Goal: Task Accomplishment & Management: Use online tool/utility

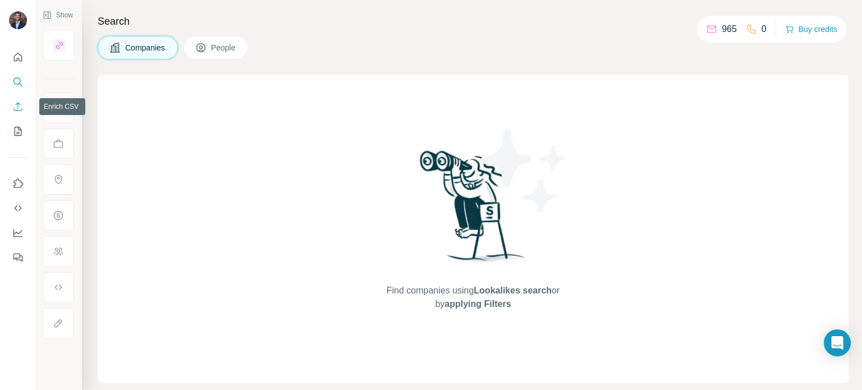
click at [17, 103] on icon "Enrich CSV" at bounding box center [17, 106] width 11 height 11
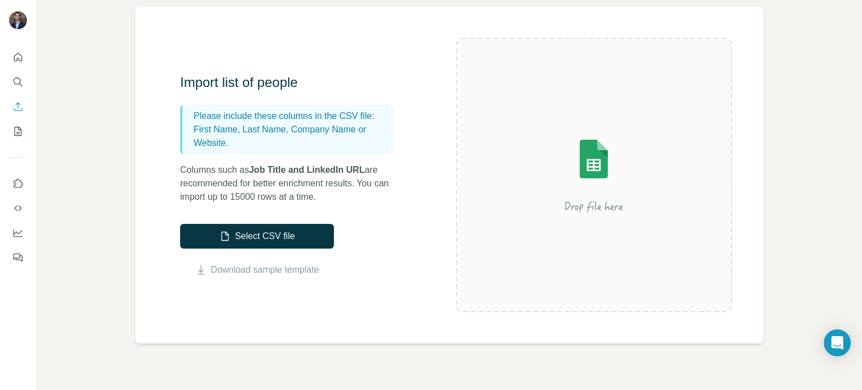
scroll to position [83, 0]
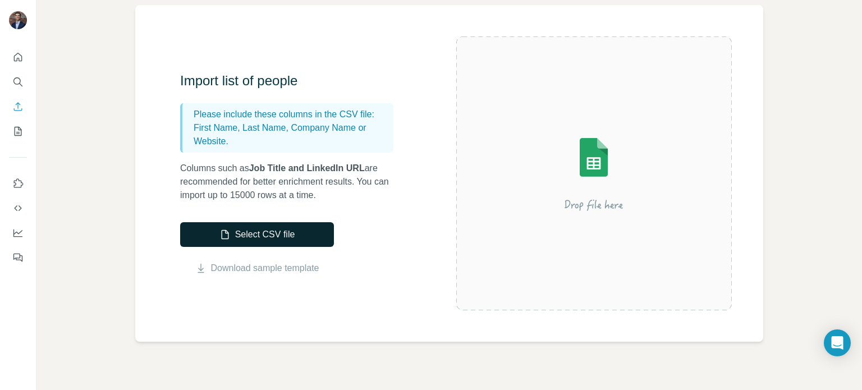
click at [310, 235] on button "Select CSV file" at bounding box center [257, 234] width 154 height 25
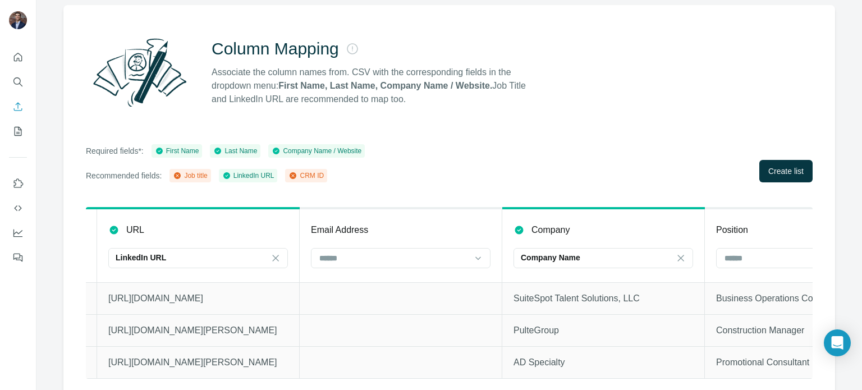
scroll to position [0, 436]
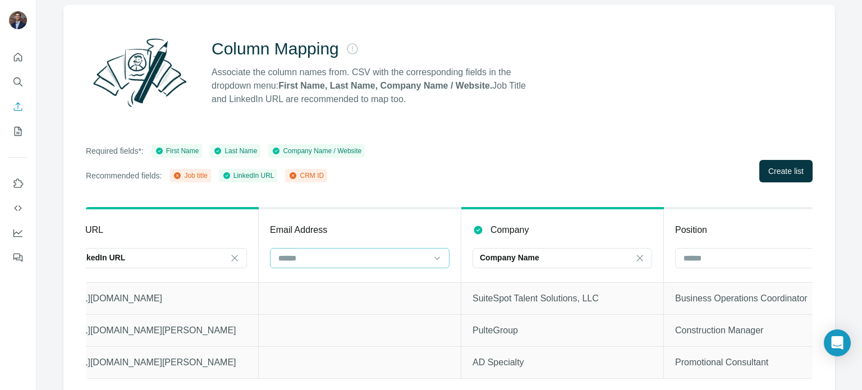
click at [386, 253] on input at bounding box center [353, 258] width 152 height 12
click at [383, 220] on th "Email Address" at bounding box center [360, 245] width 203 height 74
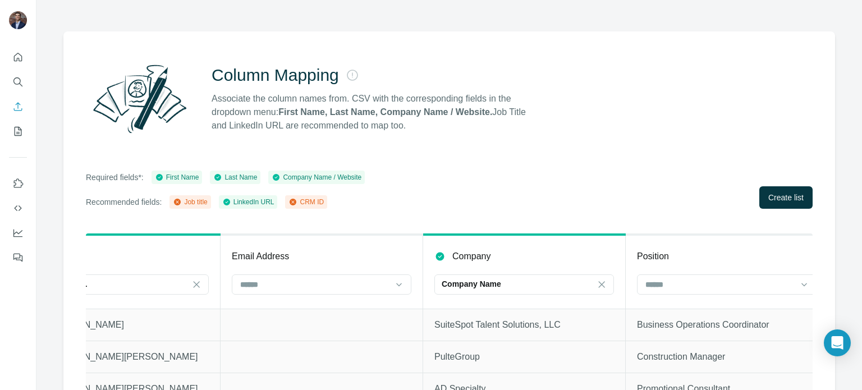
scroll to position [0, 497]
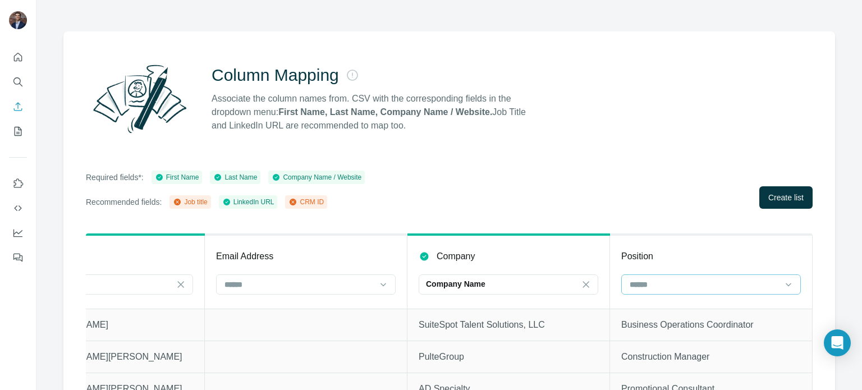
click at [669, 287] on input at bounding box center [705, 284] width 152 height 12
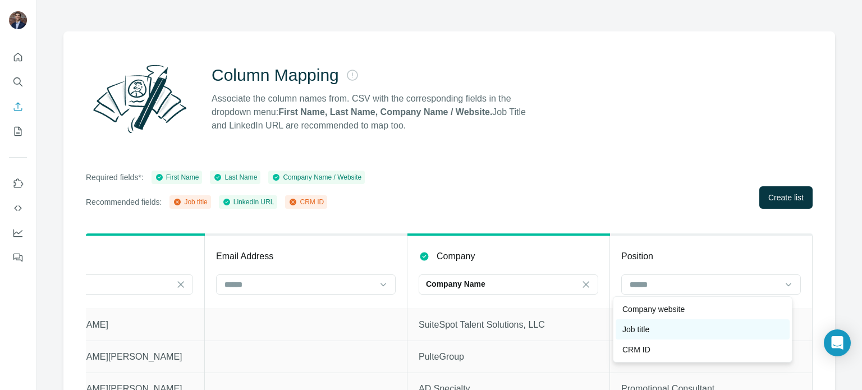
click at [662, 327] on div "Job title" at bounding box center [703, 329] width 161 height 11
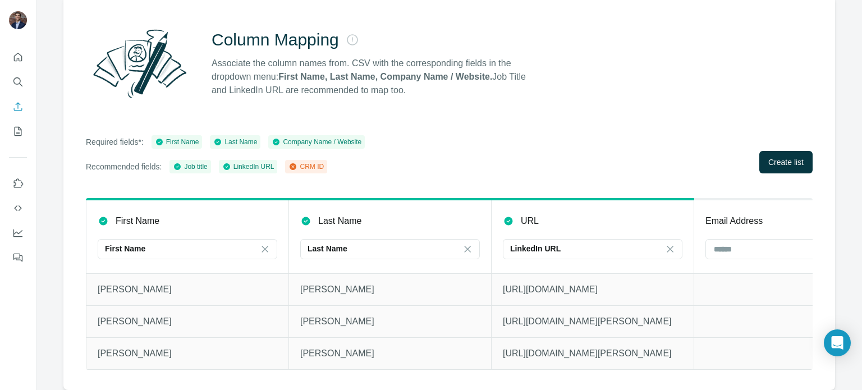
scroll to position [0, 0]
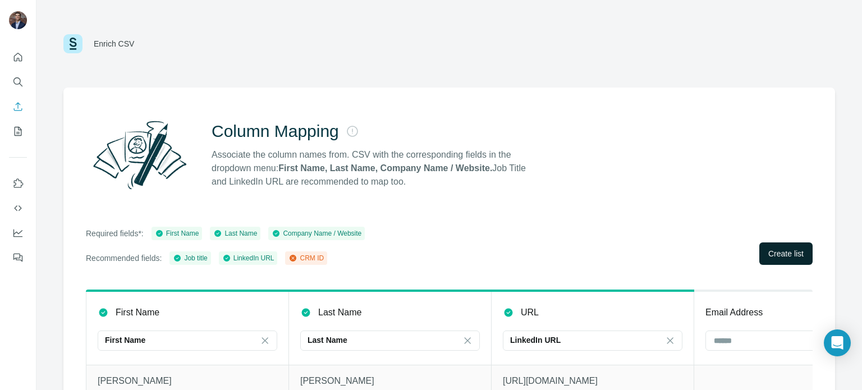
click at [786, 251] on span "Create list" at bounding box center [786, 253] width 35 height 11
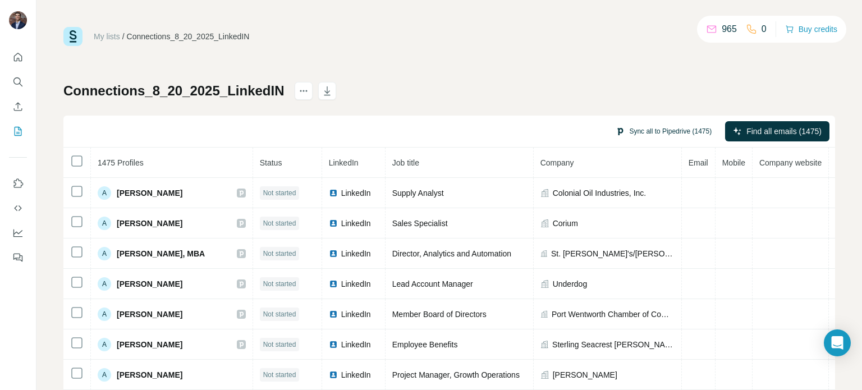
click at [615, 132] on button "Sync all to Pipedrive (1475)" at bounding box center [664, 131] width 112 height 17
click at [517, 123] on div "Sync all to Pipedrive (1475) Find all emails (1475)" at bounding box center [449, 132] width 772 height 32
click at [284, 89] on div "Connections_8_20_2025_LinkedIN" at bounding box center [174, 91] width 223 height 18
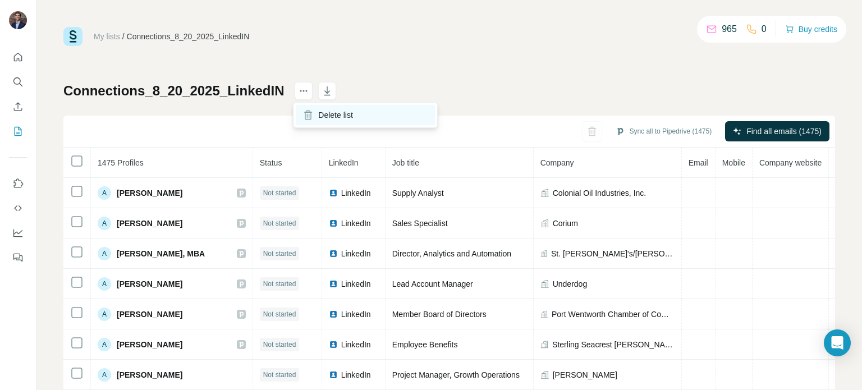
click at [316, 116] on div "Delete list" at bounding box center [365, 115] width 139 height 20
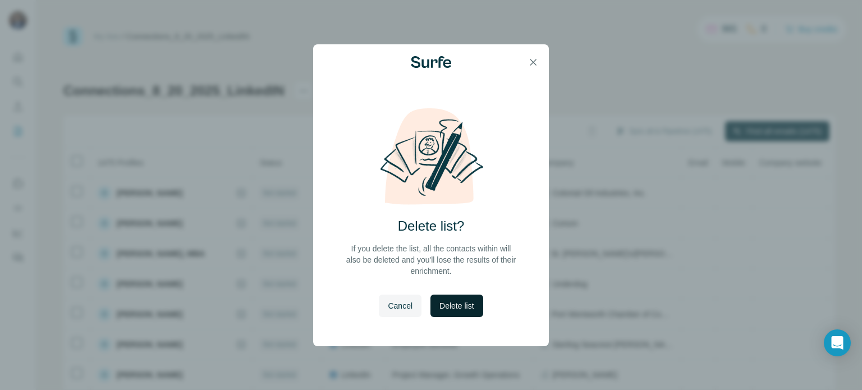
click at [465, 309] on span "Delete list" at bounding box center [457, 305] width 34 height 11
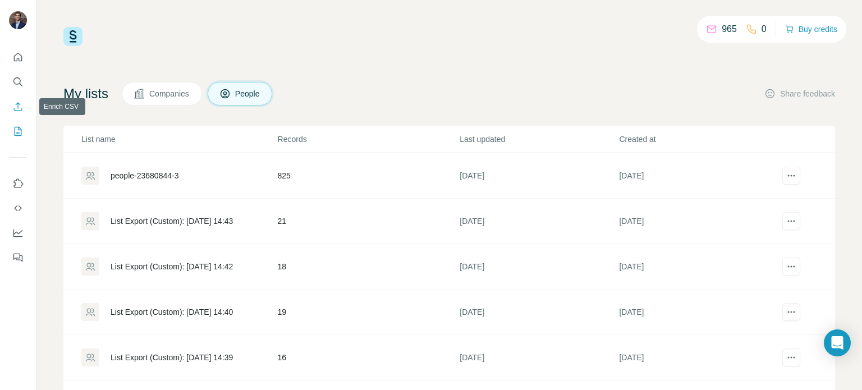
click at [17, 109] on icon "Enrich CSV" at bounding box center [17, 106] width 11 height 11
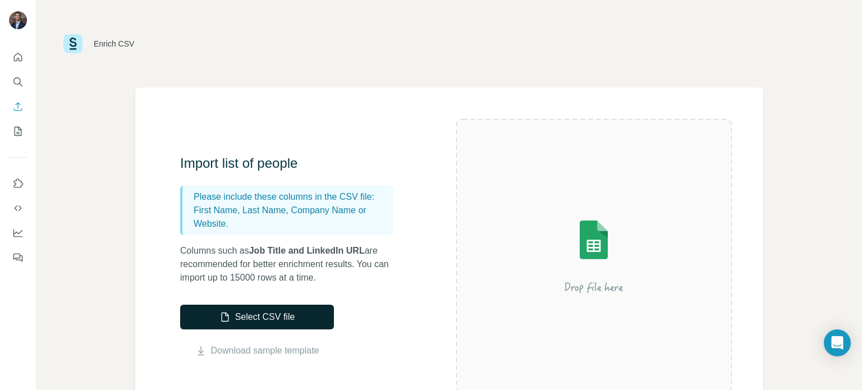
click at [235, 308] on button "Select CSV file" at bounding box center [257, 317] width 154 height 25
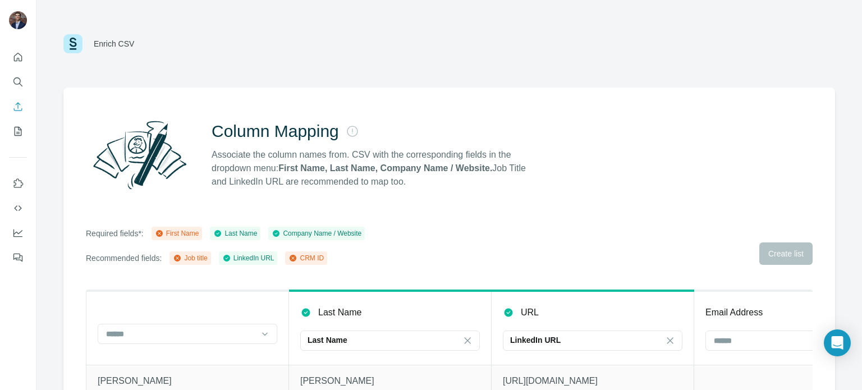
scroll to position [99, 0]
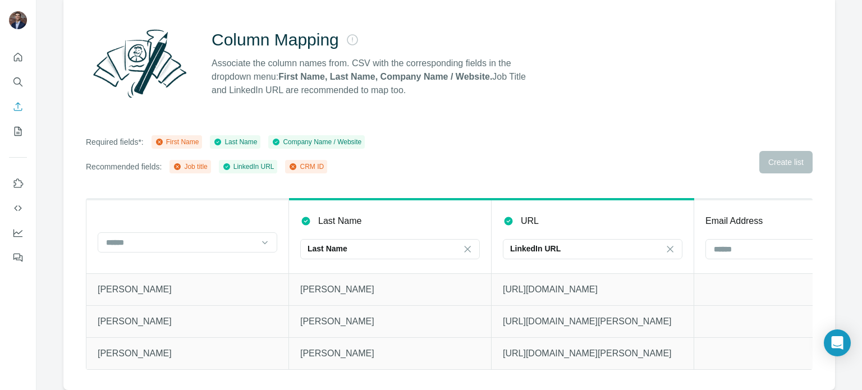
click at [232, 223] on th at bounding box center [187, 236] width 203 height 74
click at [234, 236] on input at bounding box center [181, 242] width 152 height 12
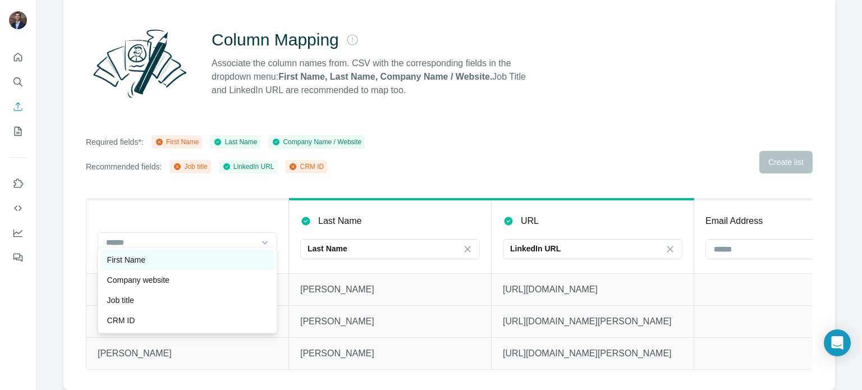
click at [138, 267] on div "First Name" at bounding box center [187, 260] width 174 height 20
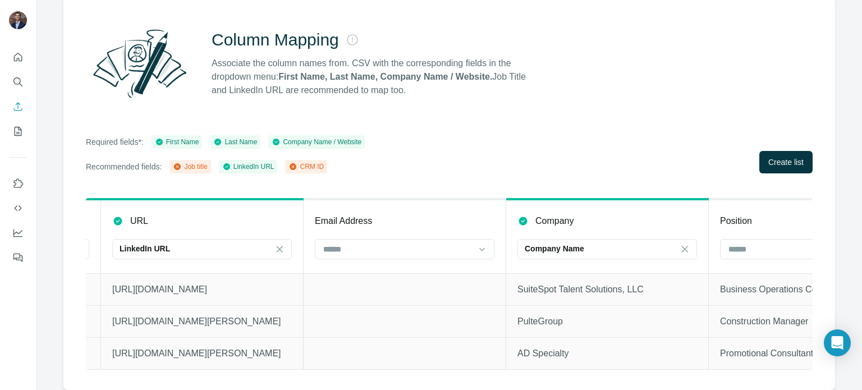
scroll to position [0, 497]
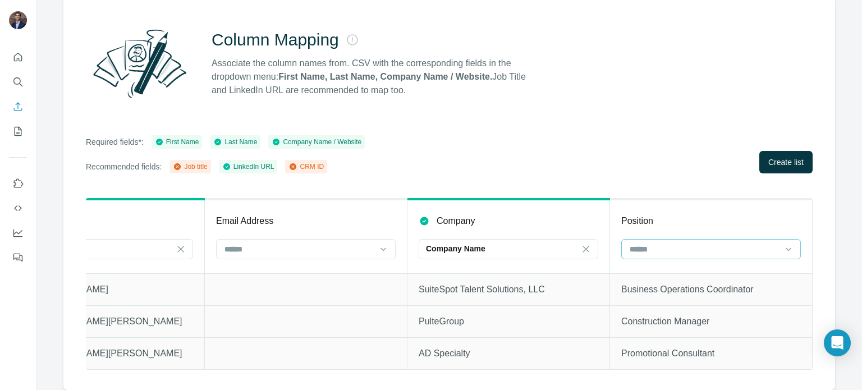
click at [693, 243] on input at bounding box center [705, 249] width 152 height 12
click at [642, 281] on p "Job title" at bounding box center [636, 286] width 27 height 11
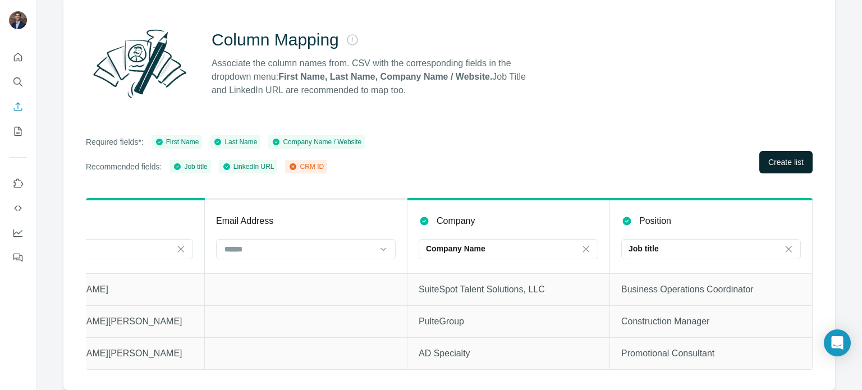
click at [781, 157] on span "Create list" at bounding box center [786, 162] width 35 height 11
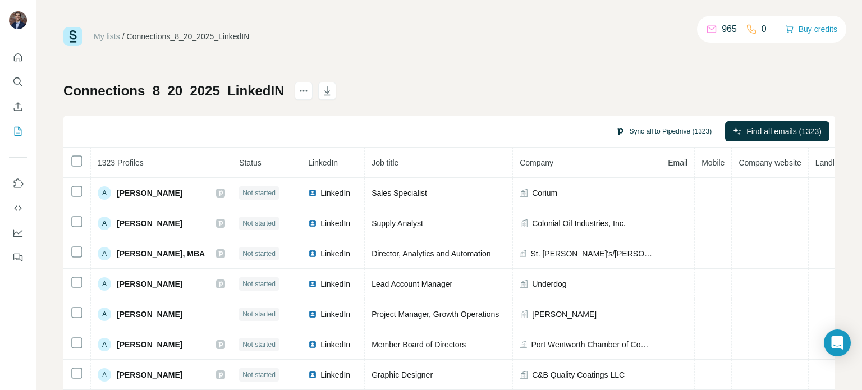
click at [634, 132] on button "Sync all to Pipedrive (1323)" at bounding box center [664, 131] width 112 height 17
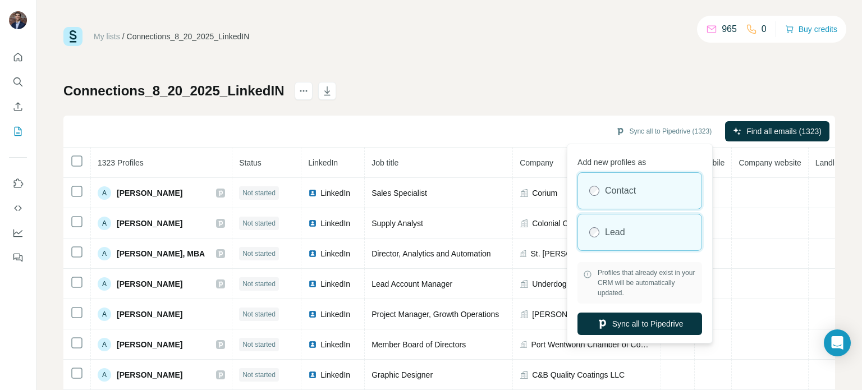
click at [629, 231] on div "Lead" at bounding box center [640, 232] width 124 height 36
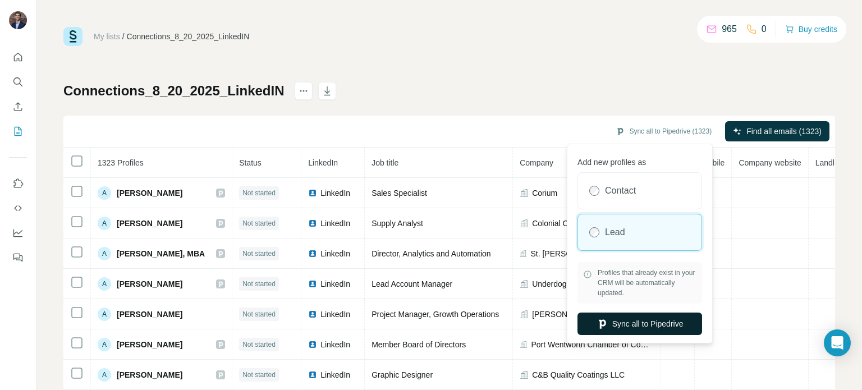
click at [636, 329] on button "Sync all to Pipedrive" at bounding box center [640, 324] width 125 height 22
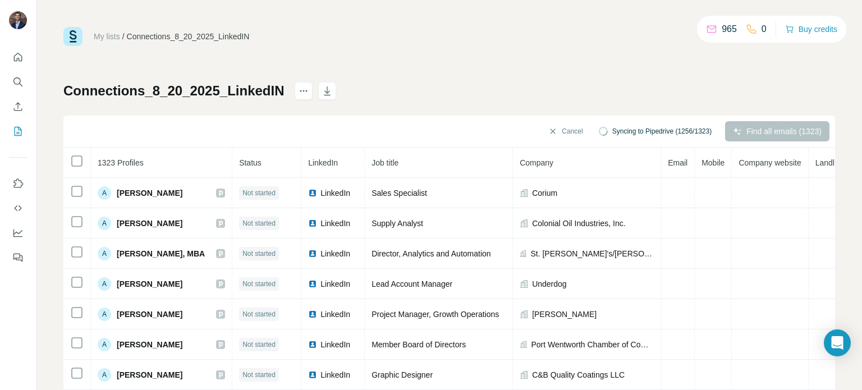
click at [517, 36] on div "My lists / Connections_8_20_2025_LinkedIN 965 0 Buy credits" at bounding box center [449, 36] width 772 height 19
click at [572, 98] on div "Connections_8_20_2025_LinkedIN Cancel Syncing to Pipedrive (1256/1323) Find all…" at bounding box center [449, 263] width 772 height 362
click at [591, 90] on div "Connections_8_20_2025_LinkedIN Cancel Syncing to Pipedrive (1262/1323) Find all…" at bounding box center [449, 263] width 772 height 362
click at [470, 109] on div "Connections_8_20_2025_LinkedIN Cancel Syncing to Pipedrive (1268/1323) Find all…" at bounding box center [449, 263] width 772 height 362
click at [461, 107] on div "Connections_8_20_2025_LinkedIN Cancel Syncing to Pipedrive (1268/1323) Find all…" at bounding box center [449, 263] width 772 height 362
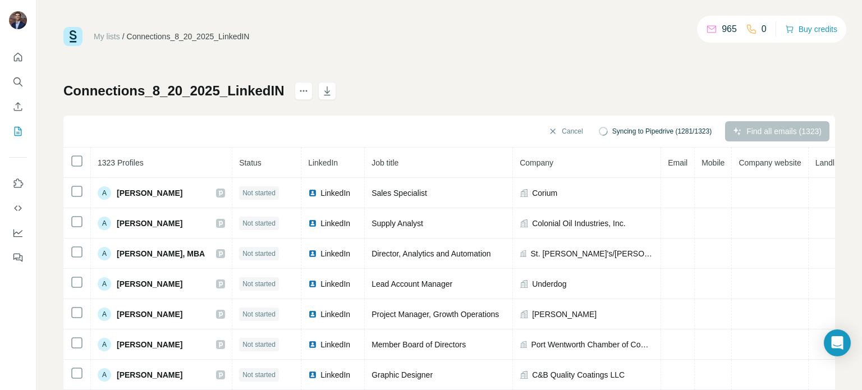
click at [461, 107] on div "Connections_8_20_2025_LinkedIN Cancel Syncing to Pipedrive (1281/1323) Find all…" at bounding box center [449, 263] width 772 height 362
click at [508, 94] on div "Connections_8_20_2025_LinkedIN Cancel Syncing to Pipedrive (1320/1323) Find all…" at bounding box center [449, 263] width 772 height 362
click at [642, 126] on button "Sync all to Pipedrive (1323)" at bounding box center [664, 131] width 112 height 17
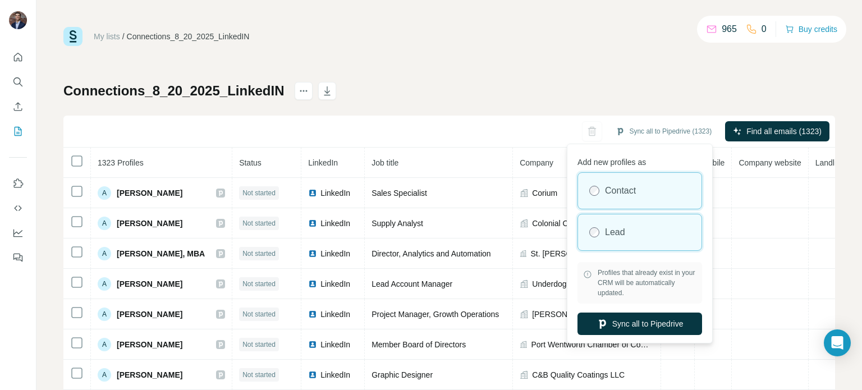
click at [612, 237] on label "Lead" at bounding box center [615, 232] width 20 height 13
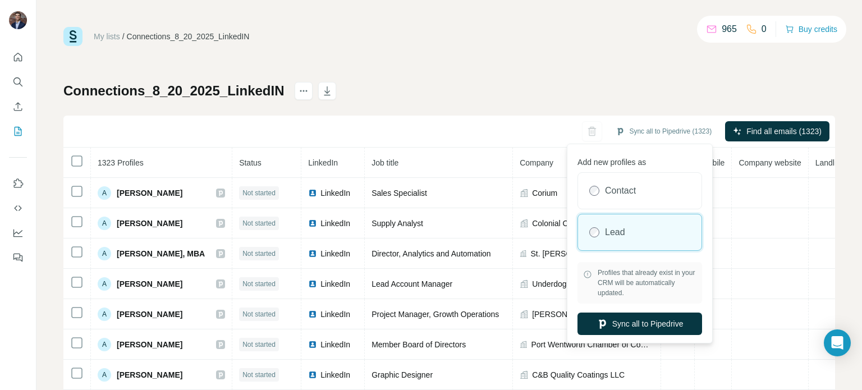
click at [588, 276] on icon at bounding box center [587, 274] width 9 height 9
click at [588, 273] on icon at bounding box center [587, 274] width 9 height 9
click at [515, 93] on div "Connections_8_20_2025_LinkedIN Sync all to Pipedrive (1323) Find all emails (13…" at bounding box center [449, 263] width 772 height 362
